Goal: Task Accomplishment & Management: Manage account settings

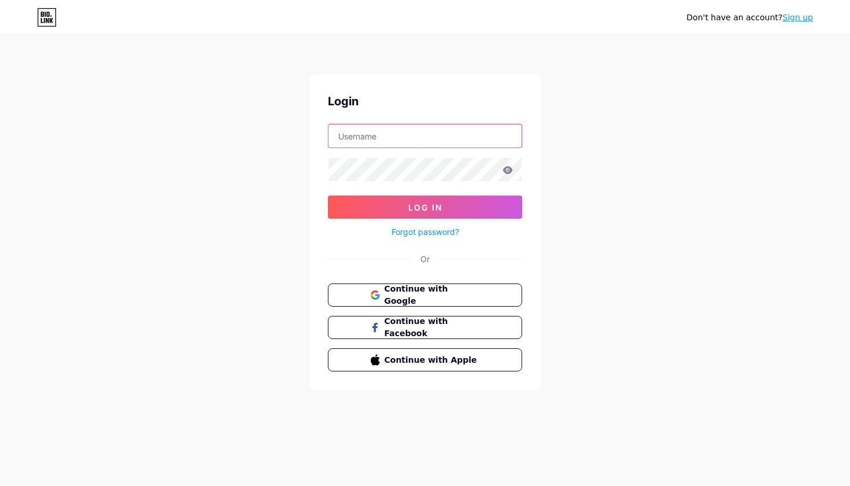
type input "[DOMAIN_NAME][EMAIL_ADDRESS][DOMAIN_NAME]"
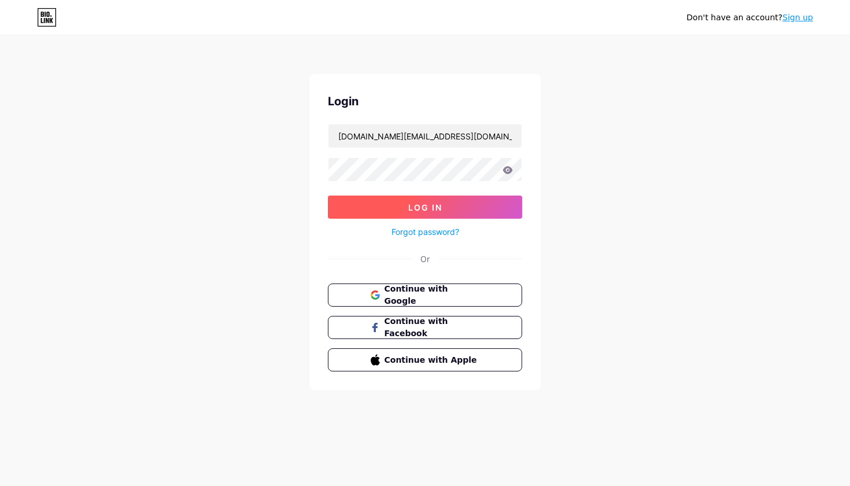
click at [461, 209] on button "Log In" at bounding box center [425, 207] width 194 height 23
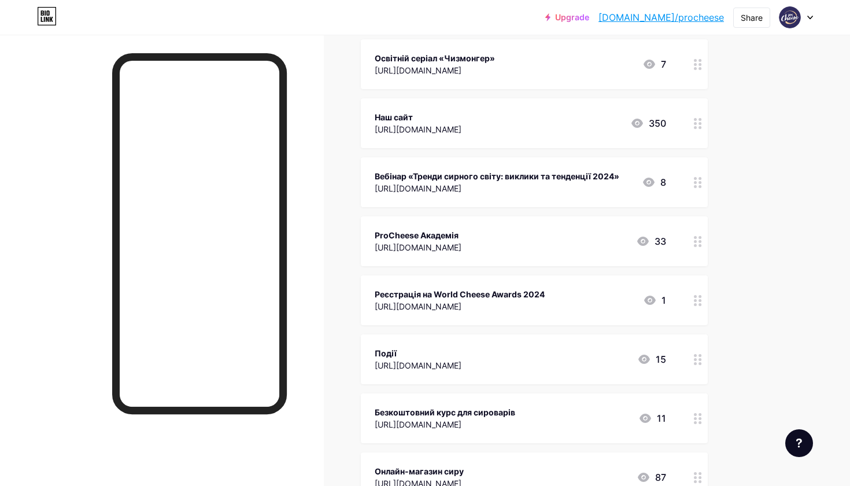
scroll to position [145, 0]
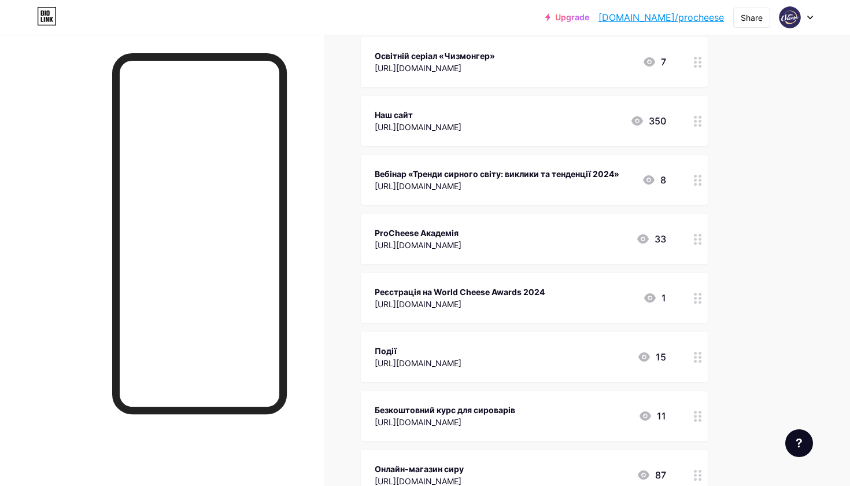
click at [698, 296] on icon at bounding box center [698, 298] width 8 height 11
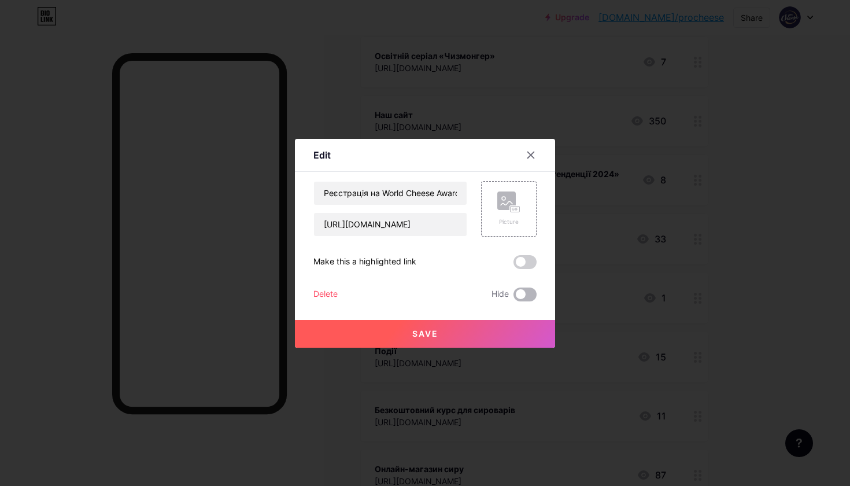
click at [526, 293] on span at bounding box center [525, 295] width 23 height 14
click at [514, 297] on input "checkbox" at bounding box center [514, 297] width 0 height 0
click at [480, 323] on button "Save" at bounding box center [425, 334] width 260 height 28
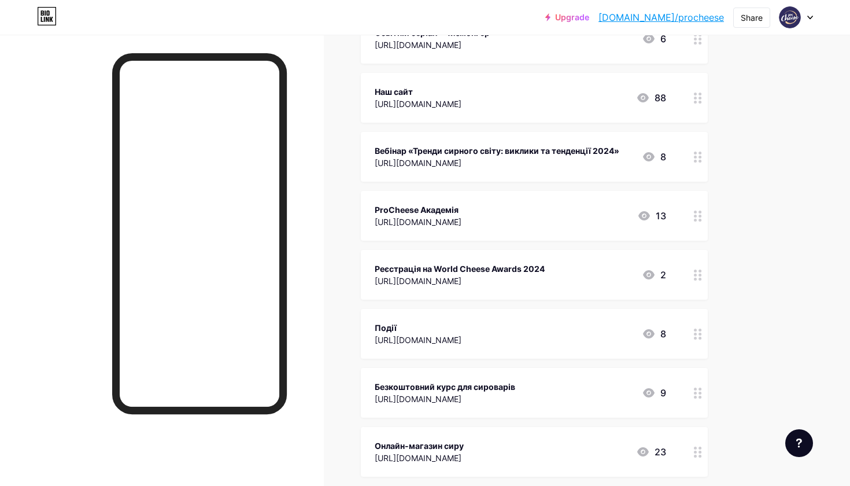
scroll to position [176, 0]
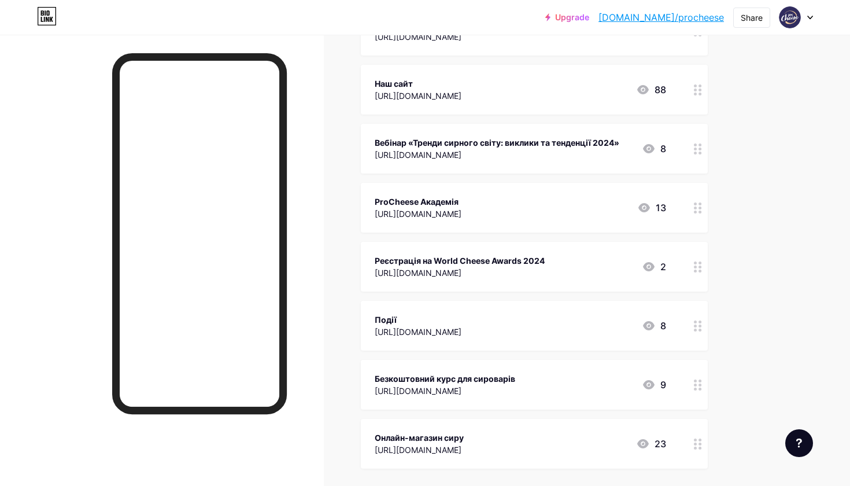
click at [694, 148] on icon at bounding box center [698, 148] width 8 height 11
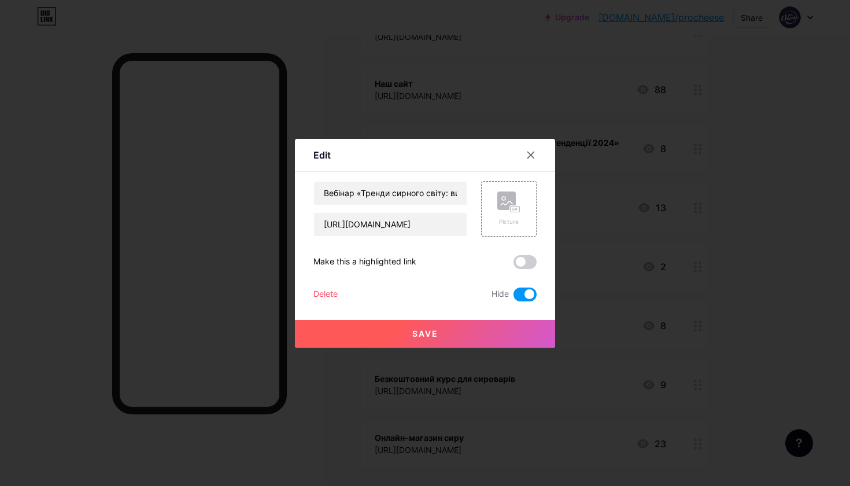
click at [476, 336] on button "Save" at bounding box center [425, 334] width 260 height 28
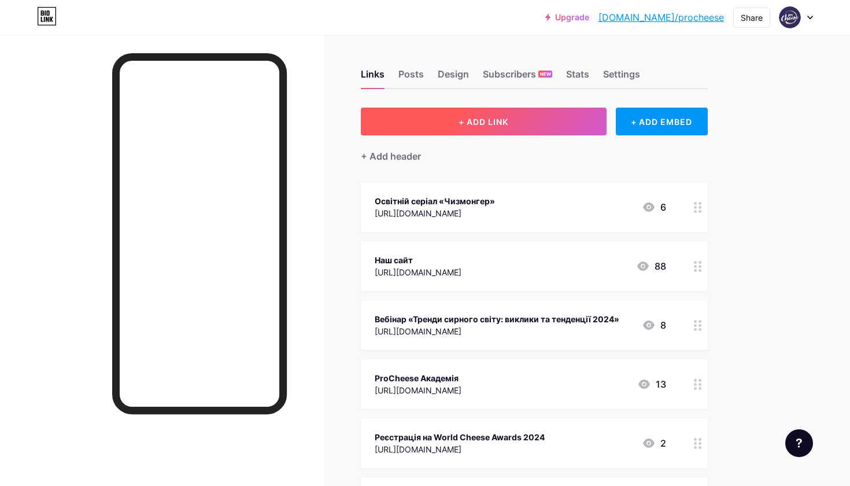
scroll to position [0, 0]
click at [514, 126] on button "+ ADD LINK" at bounding box center [484, 122] width 246 height 28
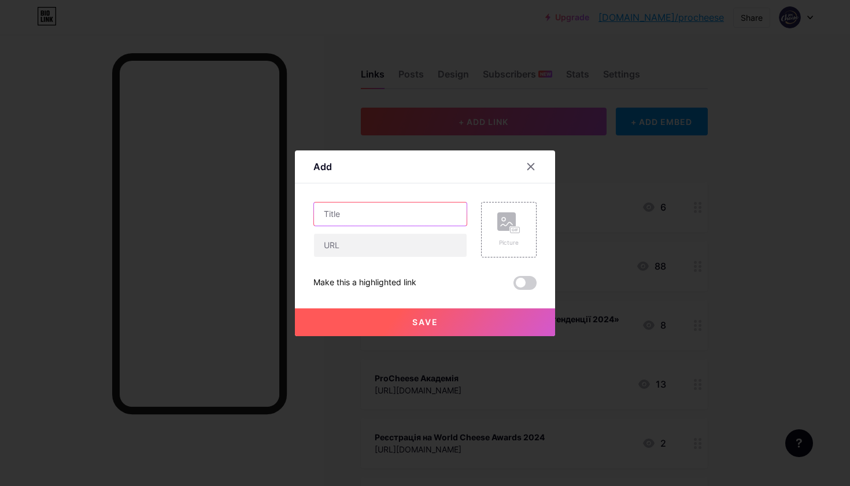
click at [336, 222] on input "text" at bounding box center [390, 213] width 153 height 23
type input "X"
click at [329, 213] on input "Чизмонгер: сирний трансформатор" at bounding box center [390, 213] width 153 height 23
type input "Курс Чизмонгер: сирний трансформатор"
click at [334, 249] on input "text" at bounding box center [390, 245] width 153 height 23
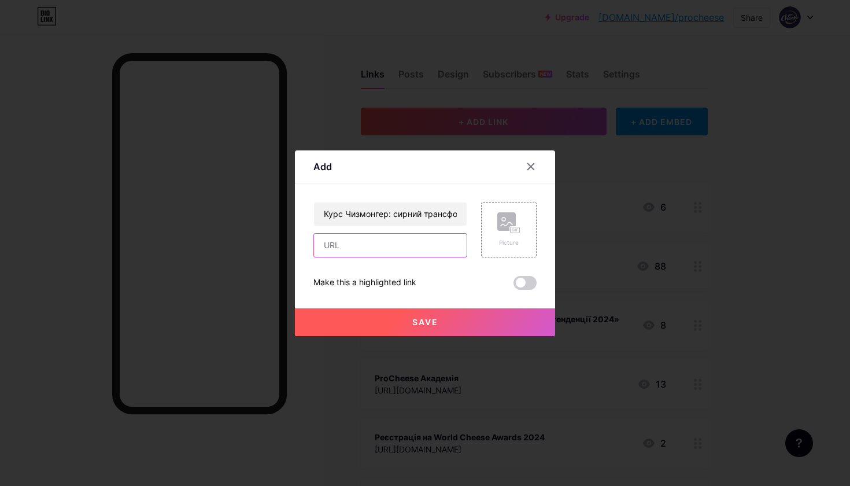
paste input "[URL][DOMAIN_NAME]"
type input "[URL][DOMAIN_NAME]"
click at [452, 317] on button "Save" at bounding box center [425, 322] width 260 height 28
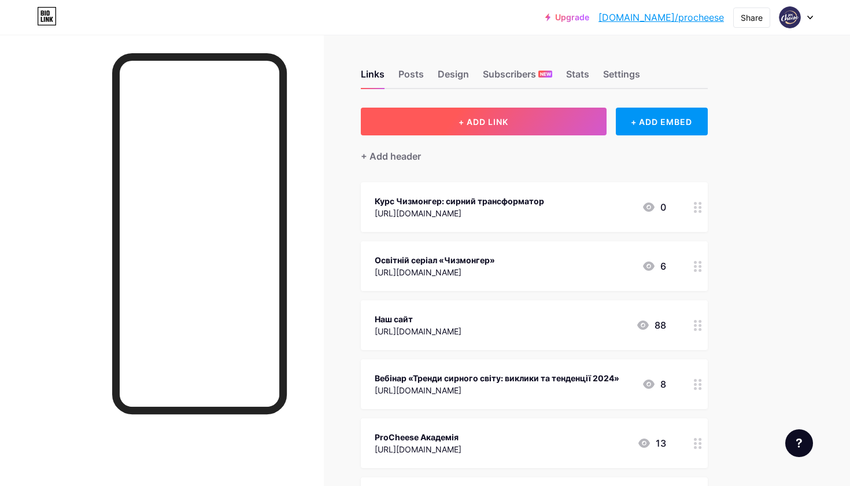
click at [535, 128] on button "+ ADD LINK" at bounding box center [484, 122] width 246 height 28
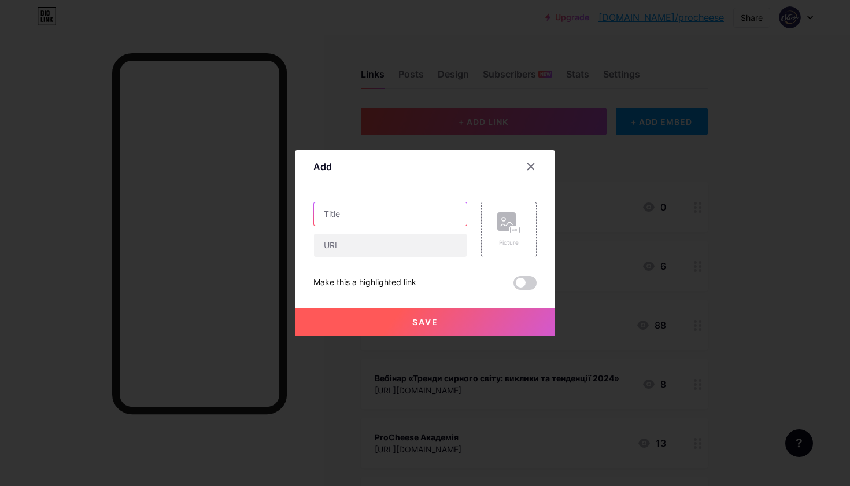
click at [373, 215] on input "text" at bounding box center [390, 213] width 153 height 23
drag, startPoint x: 442, startPoint y: 219, endPoint x: 450, endPoint y: 212, distance: 10.2
click at [450, 212] on input "Онлайн-курс Сирний дослідник" at bounding box center [390, 213] width 153 height 23
click at [382, 213] on input "Онлайн-курс Сирний дослідник" at bounding box center [390, 213] width 153 height 23
type input "Онлайн-курс: Сирний дослідник"
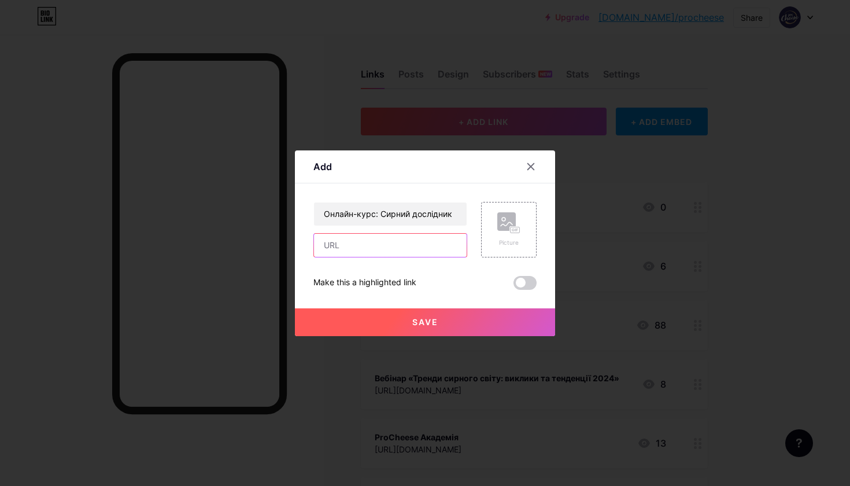
click at [374, 238] on input "text" at bounding box center [390, 245] width 153 height 23
paste input "[URL][DOMAIN_NAME]"
click at [377, 250] on input "[URL][DOMAIN_NAME]" at bounding box center [390, 245] width 153 height 23
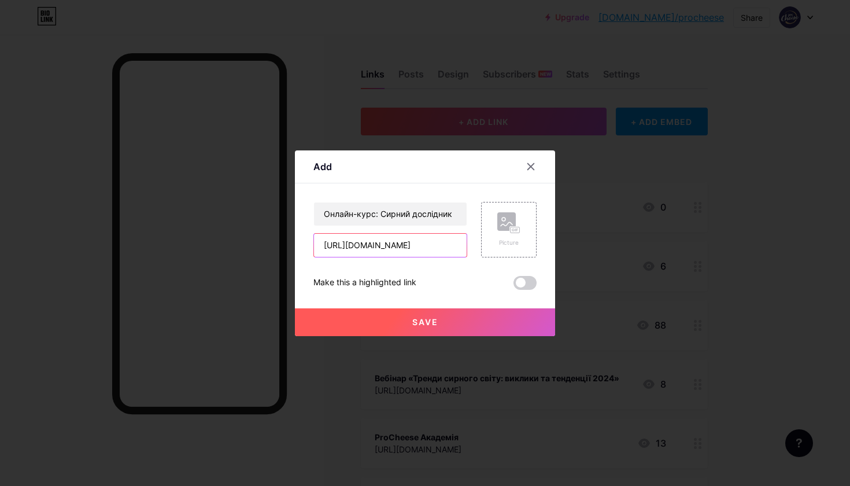
paste input "text"
type input "[URL][DOMAIN_NAME]"
click at [426, 320] on span "Save" at bounding box center [426, 322] width 26 height 10
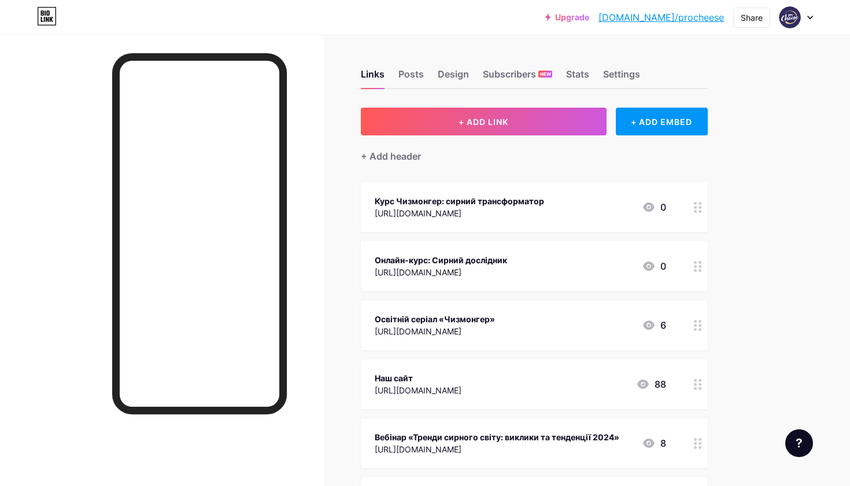
click at [785, 219] on div "Upgrade [DOMAIN_NAME]/proche... [DOMAIN_NAME]/procheese Share Switch accounts P…" at bounding box center [425, 449] width 850 height 898
